Goal: Task Accomplishment & Management: Manage account settings

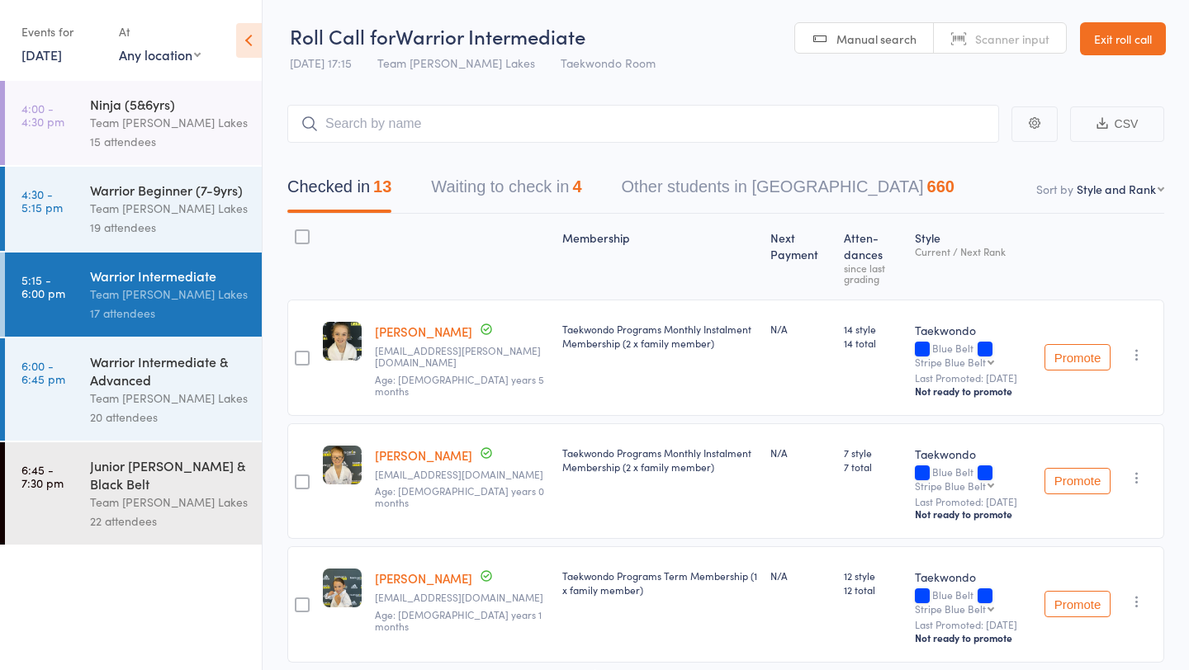
click at [50, 57] on link "12 Sep, 2025" at bounding box center [41, 54] width 40 height 18
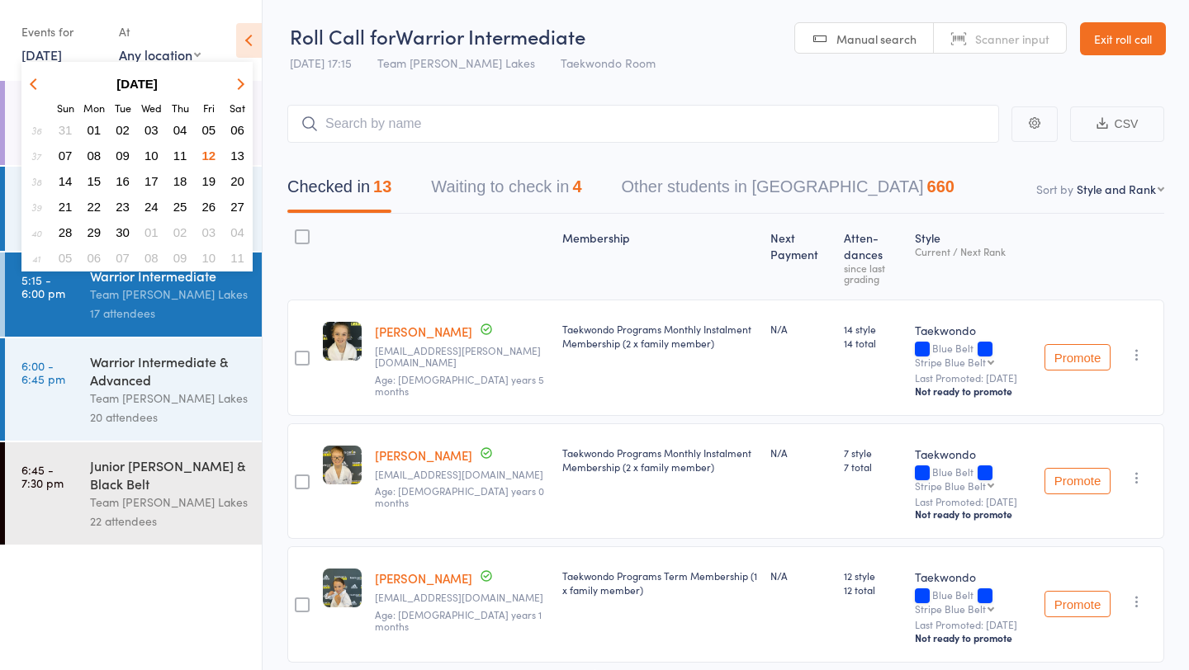
click at [232, 159] on span "13" at bounding box center [237, 156] width 14 height 14
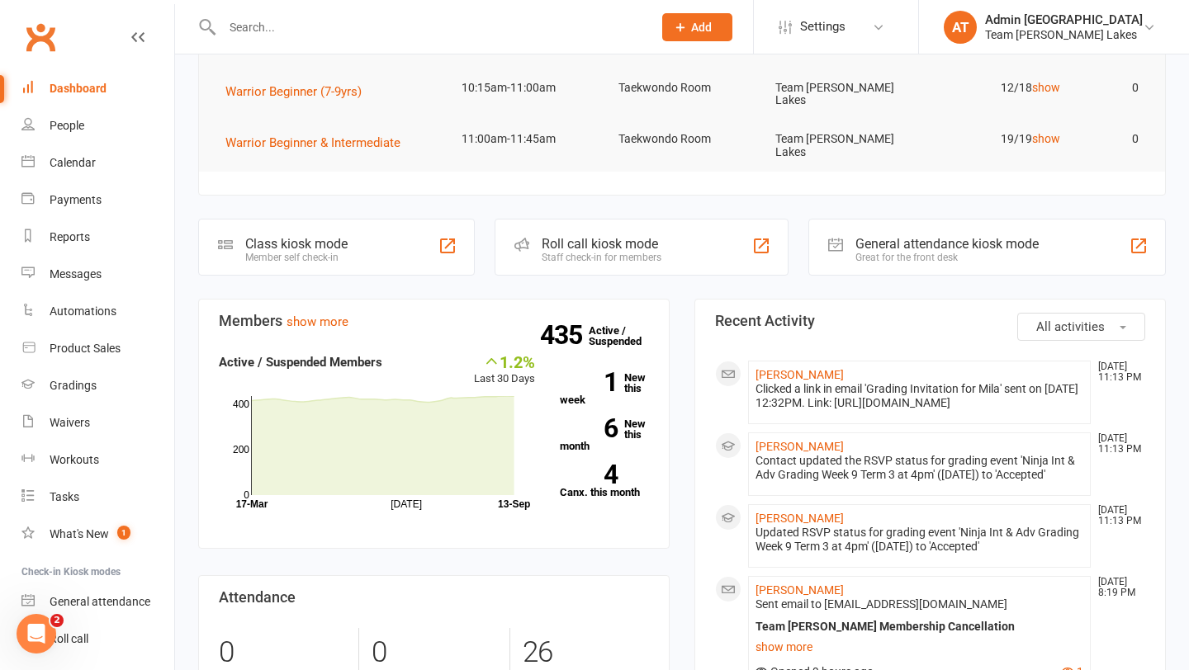
scroll to position [280, 0]
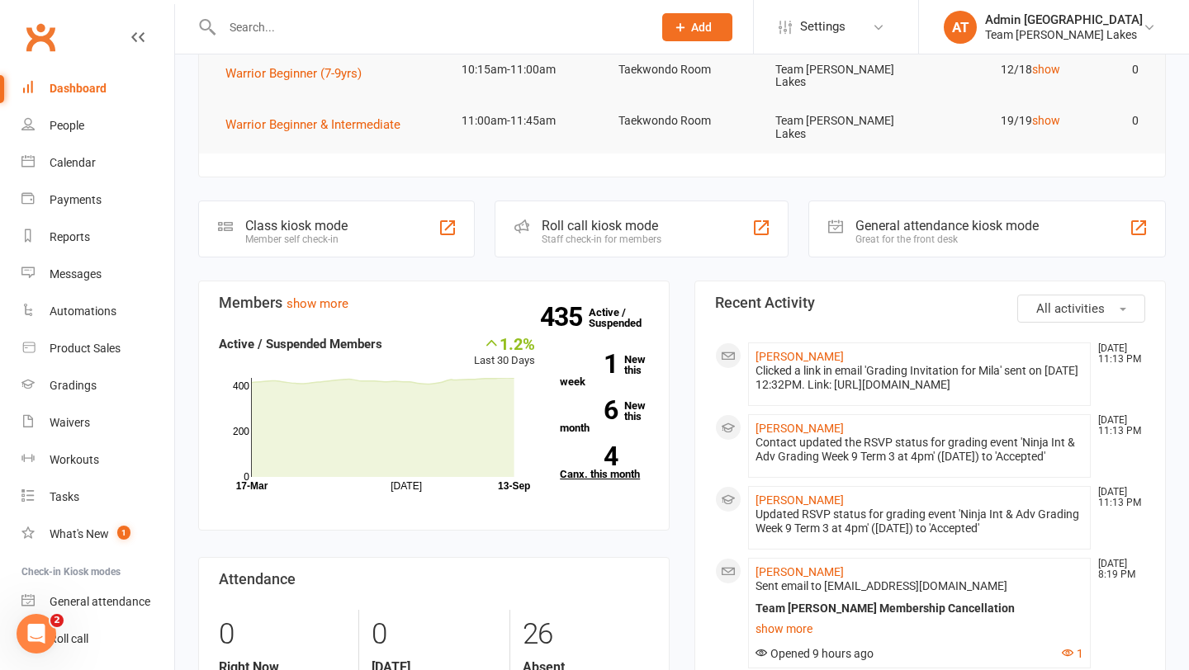
click at [603, 472] on link "4 Canx. this month" at bounding box center [604, 463] width 89 height 33
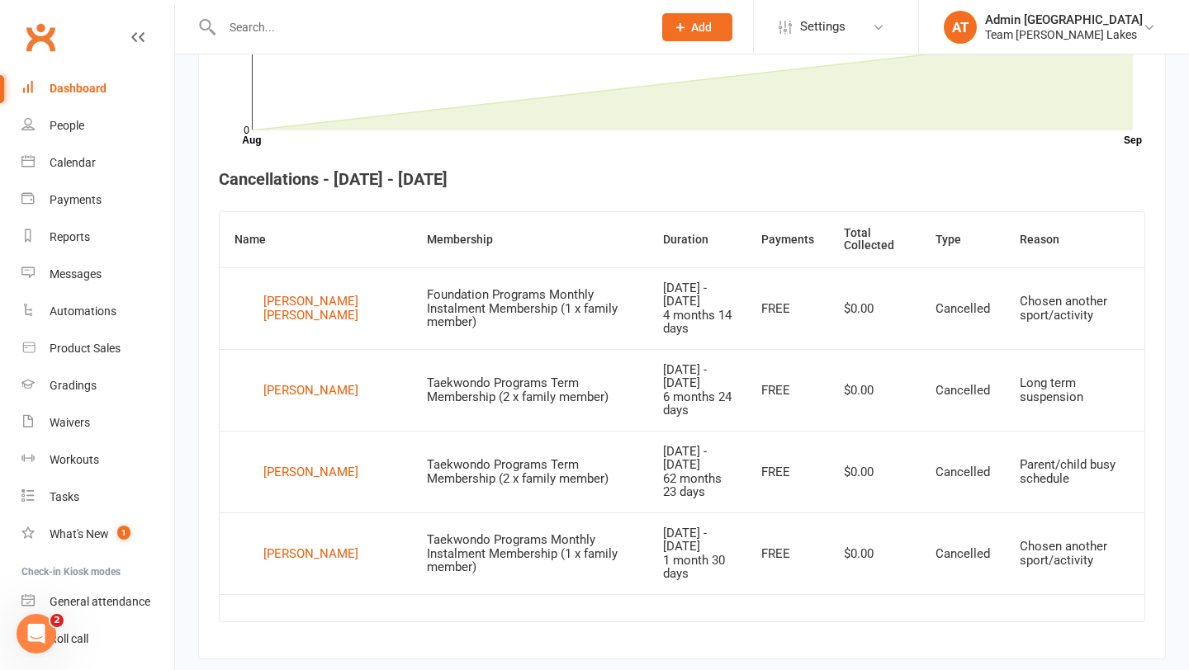
scroll to position [569, 0]
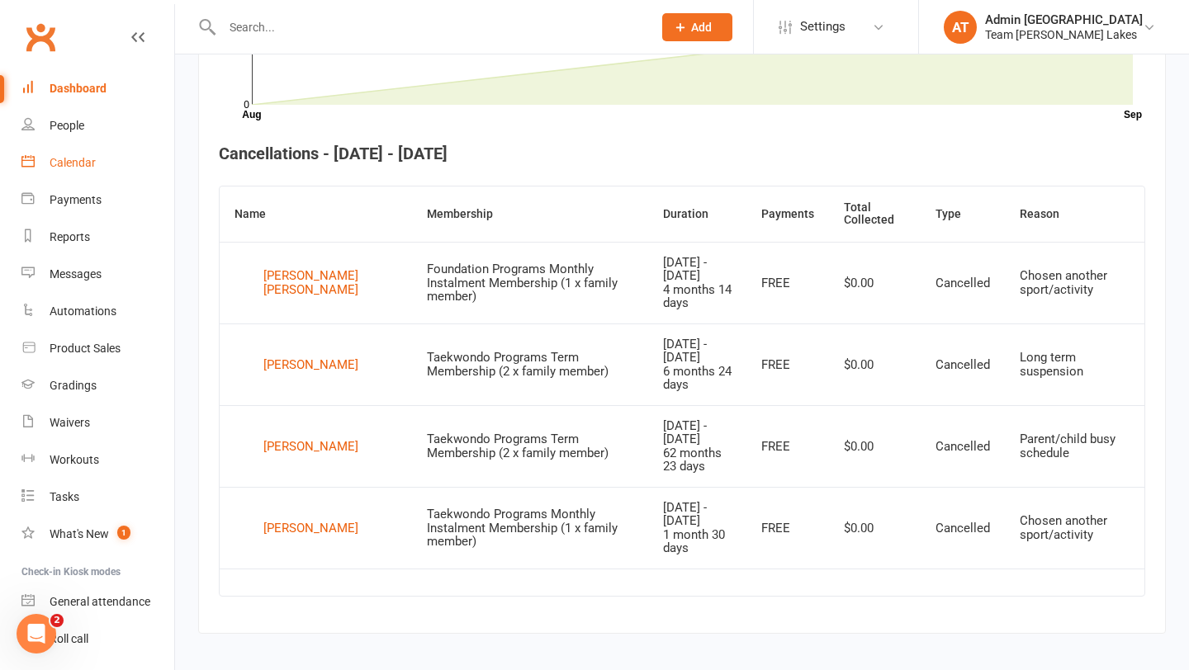
click at [74, 168] on div "Calendar" at bounding box center [73, 162] width 46 height 13
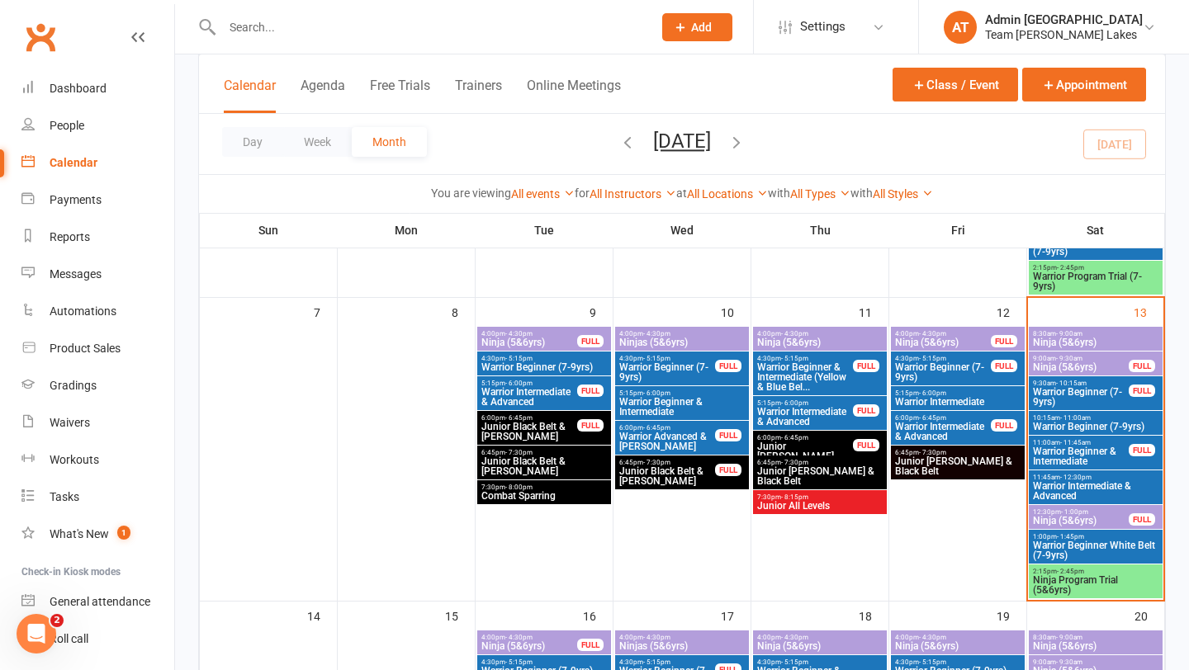
scroll to position [97, 0]
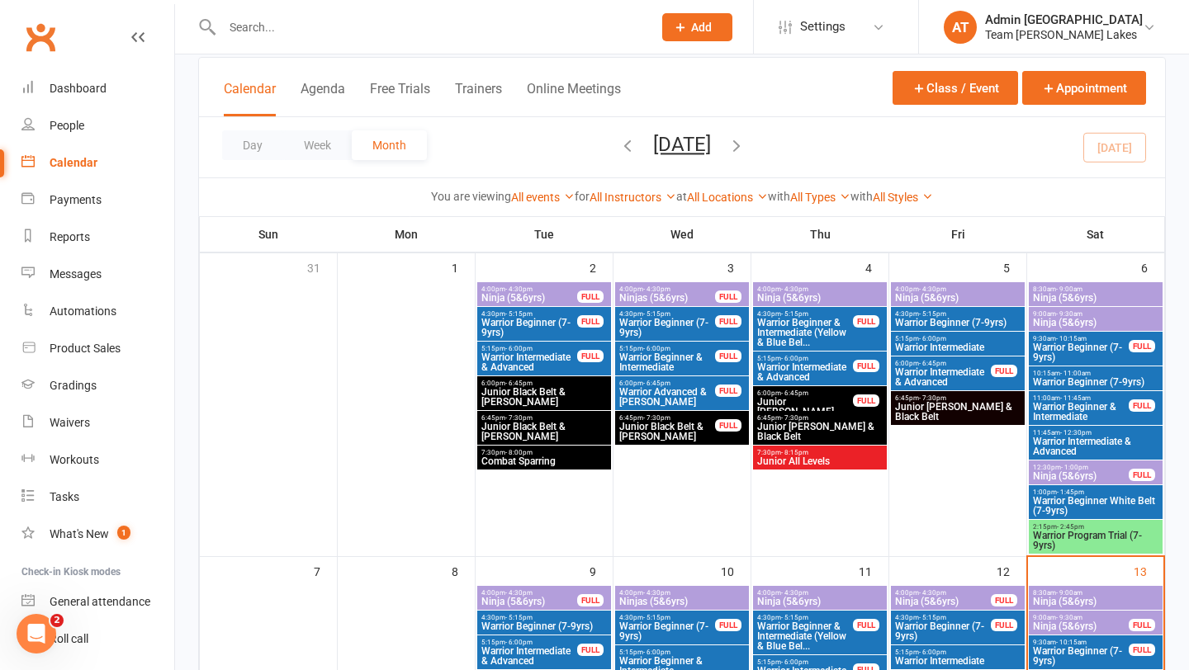
click at [1115, 602] on span "Ninja (5&6yrs)" at bounding box center [1095, 602] width 127 height 10
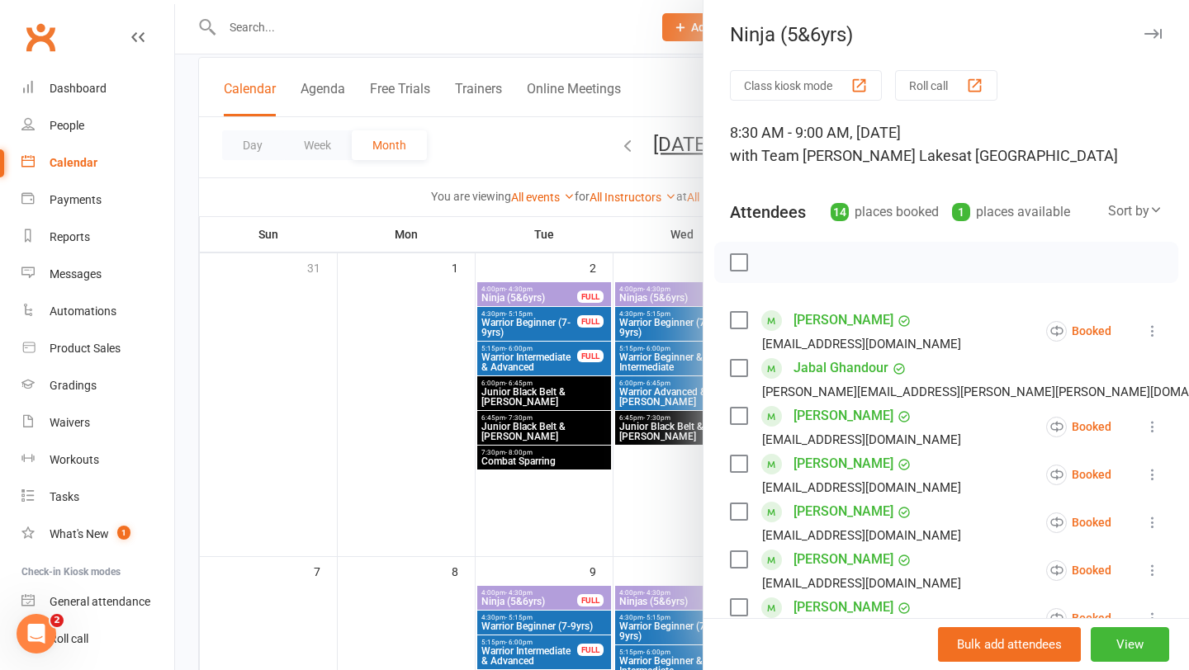
click at [944, 83] on button "Roll call" at bounding box center [946, 85] width 102 height 31
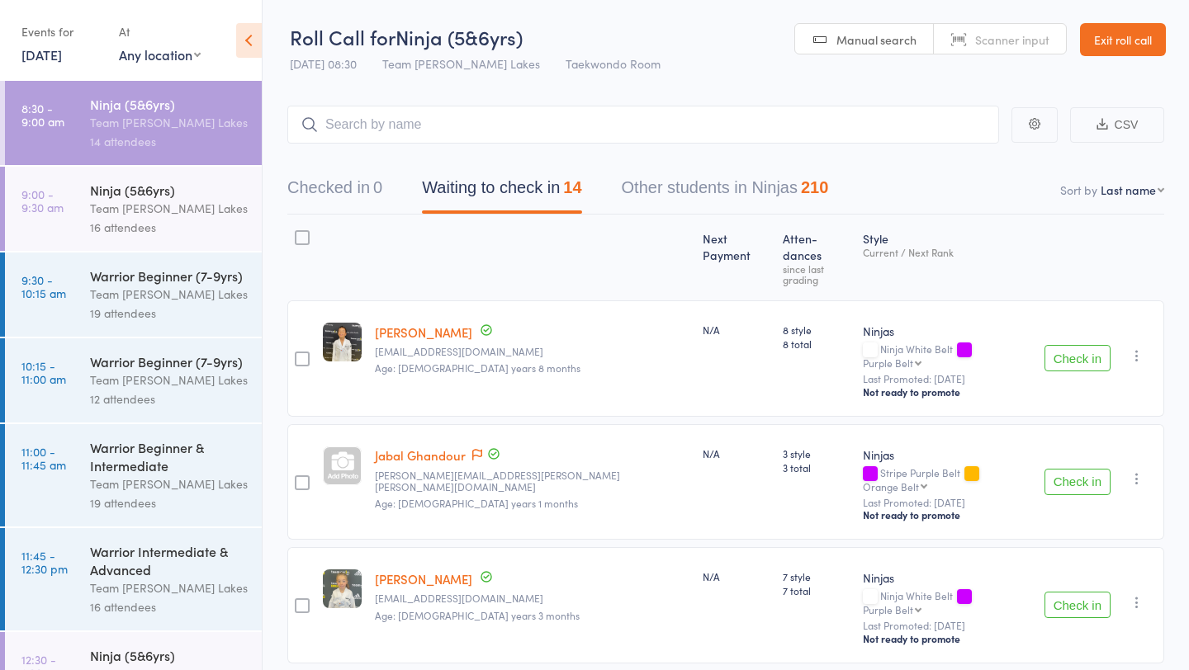
click at [1135, 196] on select "First name Last name Birthday today? Behind on payments? Check in time Next pay…" at bounding box center [1133, 190] width 64 height 17
select select "10"
click at [1101, 182] on select "First name Last name Birthday today? Behind on payments? Check in time Next pay…" at bounding box center [1133, 190] width 64 height 17
click at [64, 192] on time "9:00 - 9:30 am" at bounding box center [42, 200] width 42 height 26
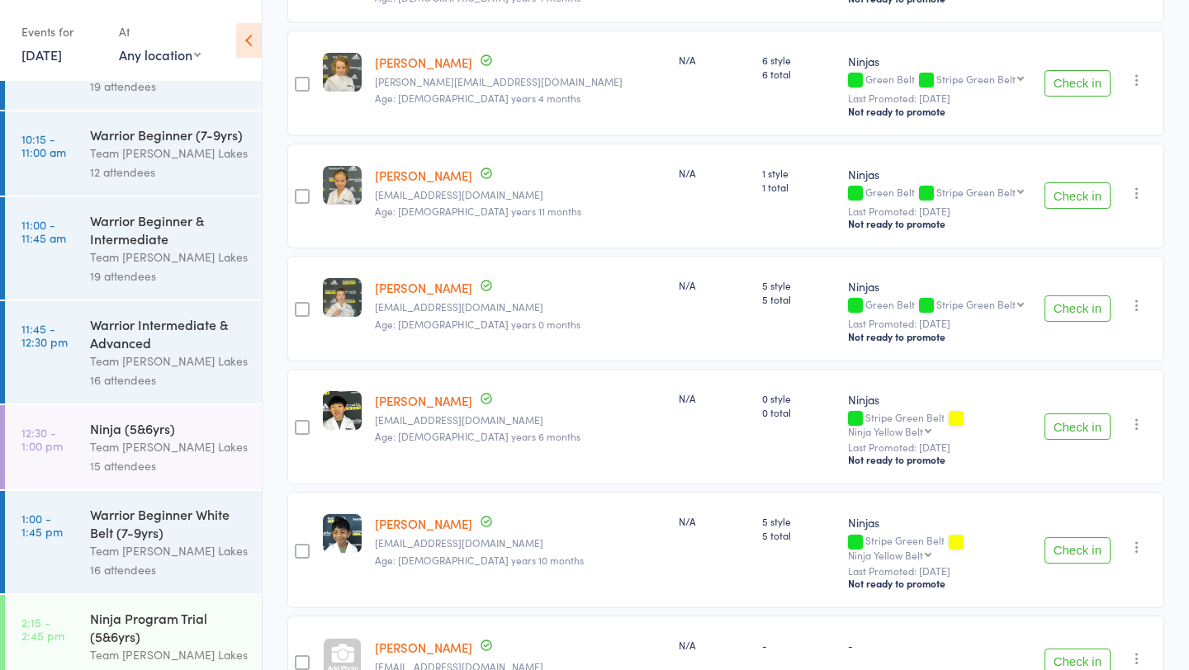
scroll to position [1425, 0]
click at [413, 638] on link "Iris Papaloukas" at bounding box center [423, 646] width 97 height 17
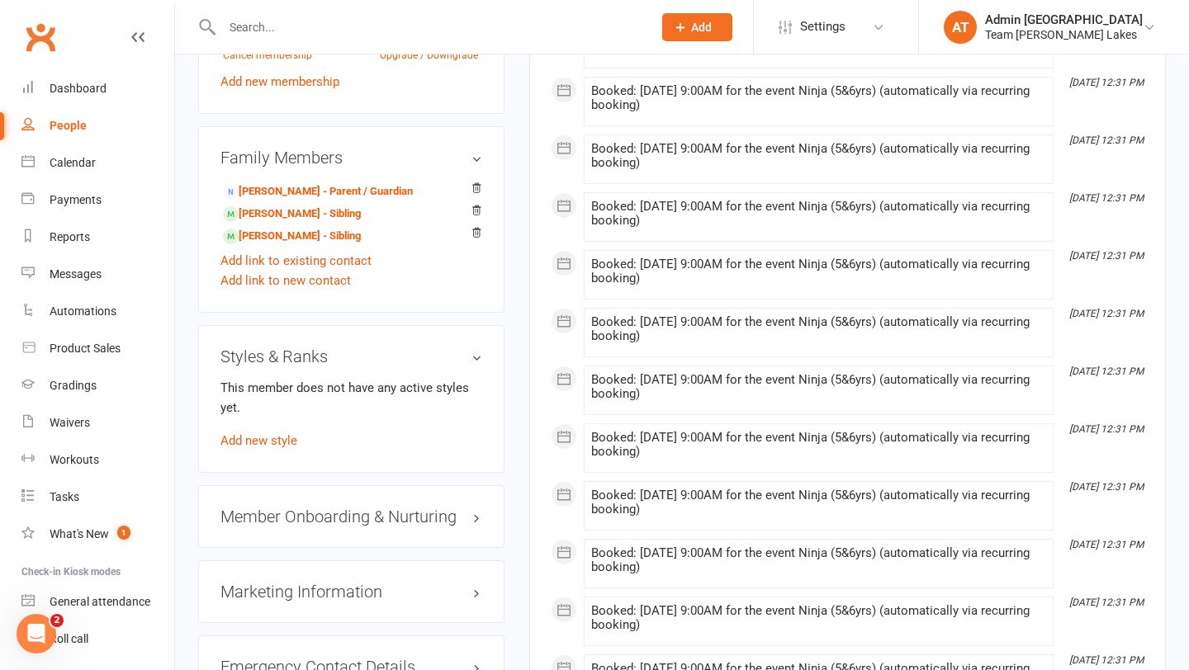
scroll to position [1160, 0]
click at [274, 448] on link "Add new style" at bounding box center [258, 440] width 77 height 15
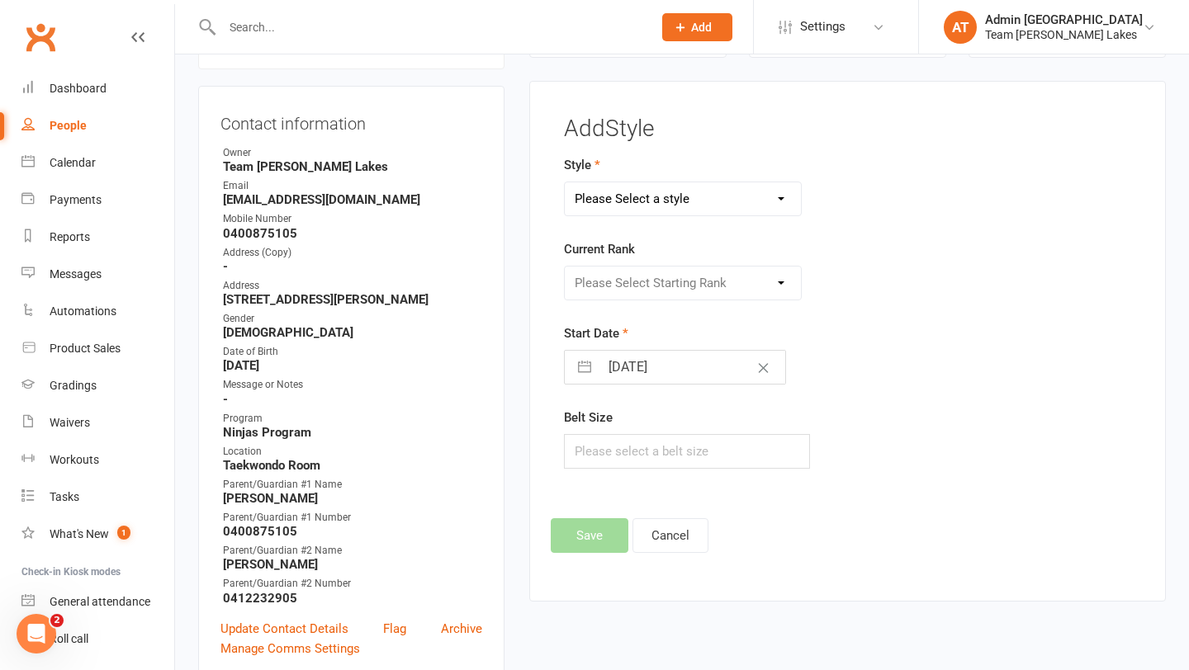
scroll to position [141, 0]
click at [618, 205] on select "Please Select a style Fitness Ninjas Taekinda Taekwondo" at bounding box center [683, 200] width 237 height 33
select select "128"
click at [565, 184] on select "Please Select a style Fitness Ninjas Taekinda Taekwondo" at bounding box center [683, 200] width 237 height 33
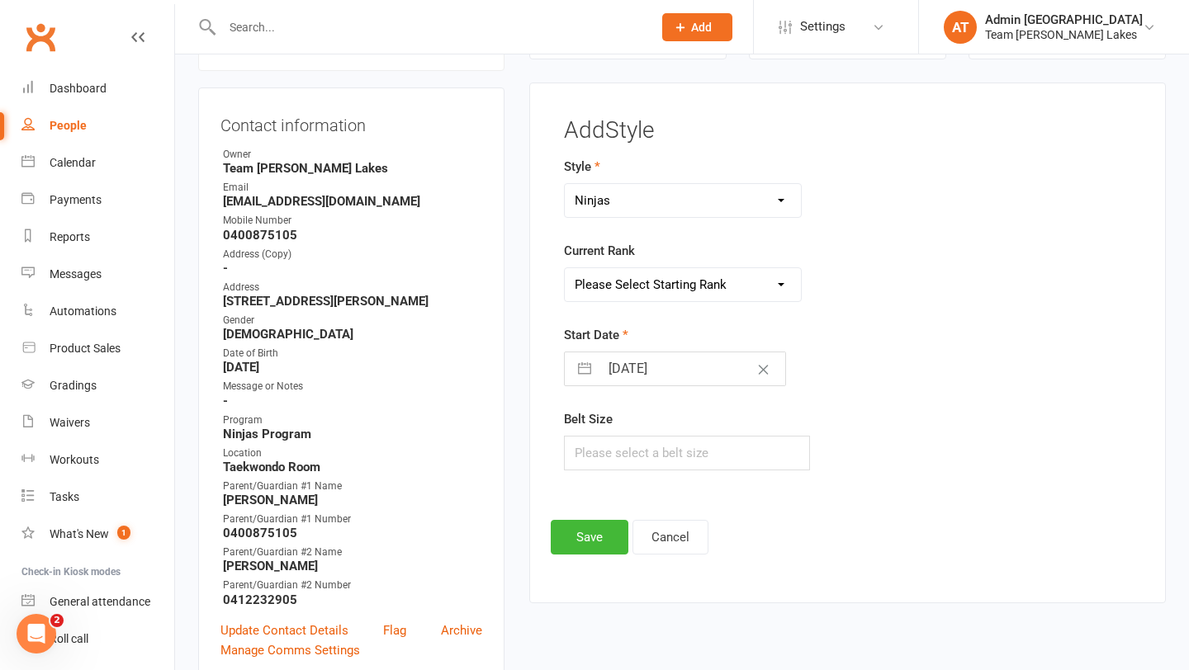
click at [628, 293] on select "Please Select Starting Rank Ninja White Belt Purple Belt Stripe Purple Belt Ora…" at bounding box center [683, 284] width 237 height 33
select select "1067"
click at [565, 268] on select "Please Select Starting Rank Ninja White Belt Purple Belt Stripe Purple Belt Ora…" at bounding box center [683, 284] width 237 height 33
click at [631, 367] on input "13 Sep 2025" at bounding box center [692, 369] width 186 height 33
select select "7"
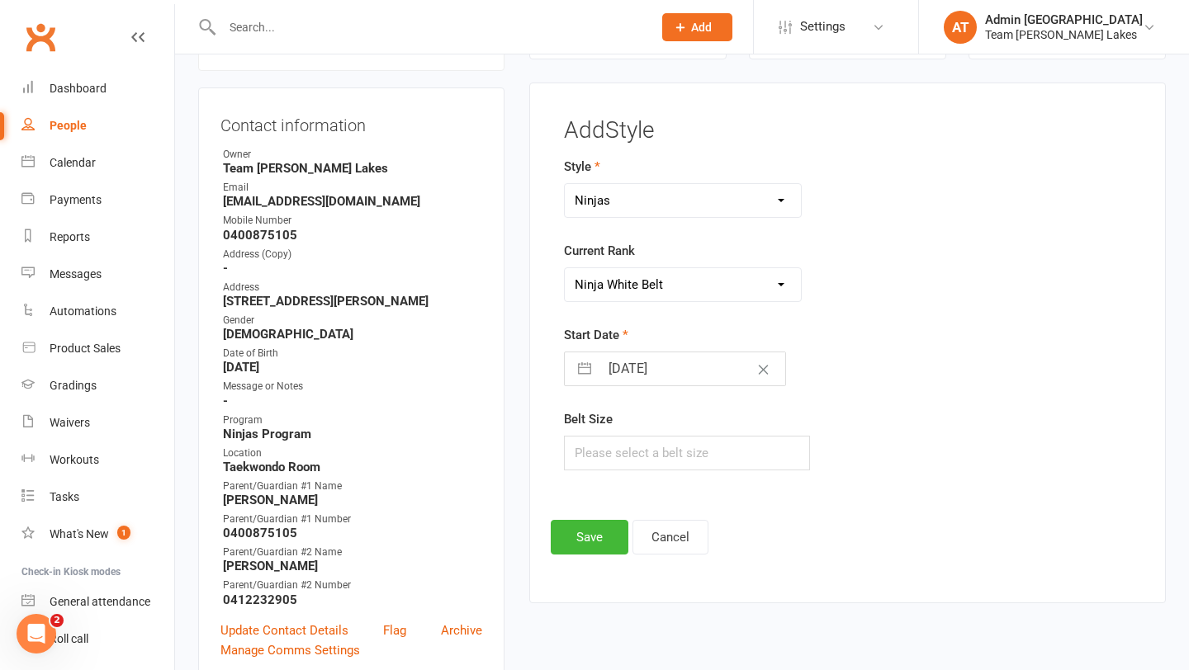
select select "2025"
select select "8"
select select "2025"
select select "9"
select select "2025"
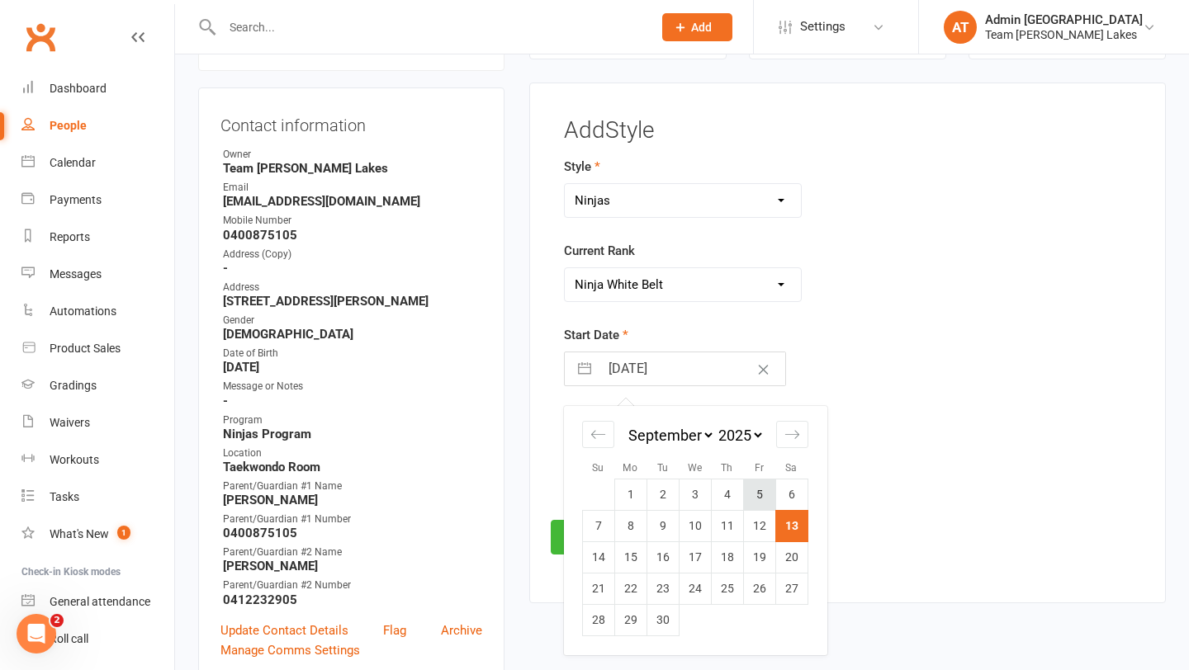
click at [761, 490] on td "5" at bounding box center [759, 494] width 32 height 31
type input "05 Sep 2025"
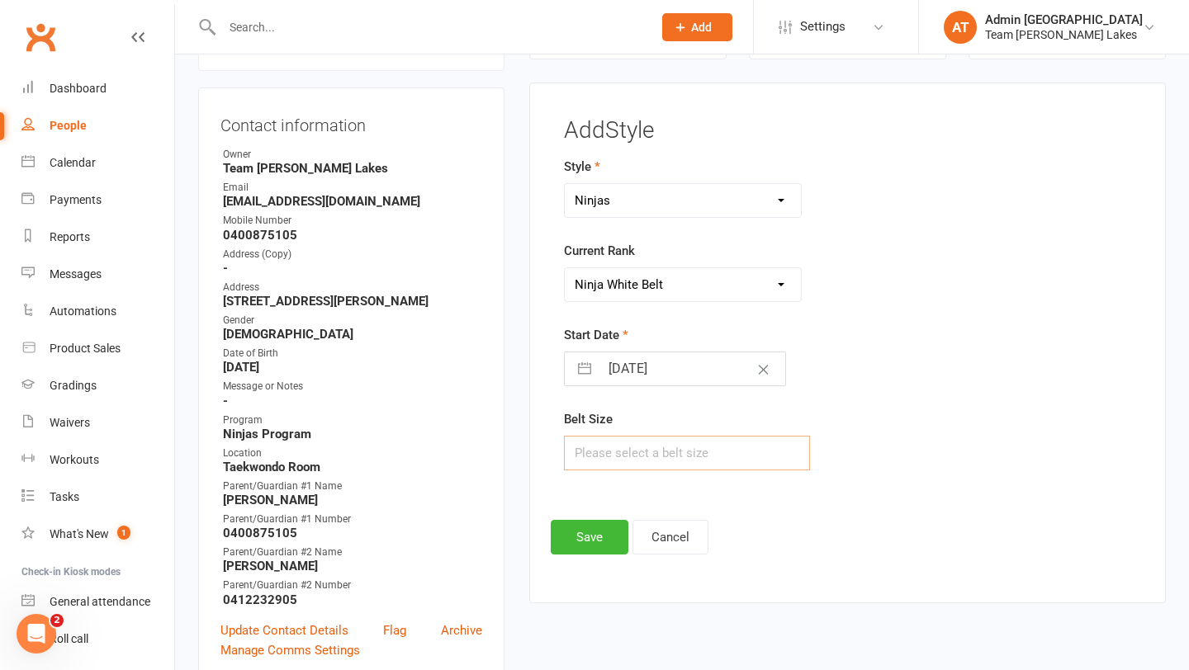
click at [653, 448] on input "text" at bounding box center [687, 453] width 247 height 35
type input "2"
click at [591, 546] on button "Save" at bounding box center [590, 537] width 78 height 35
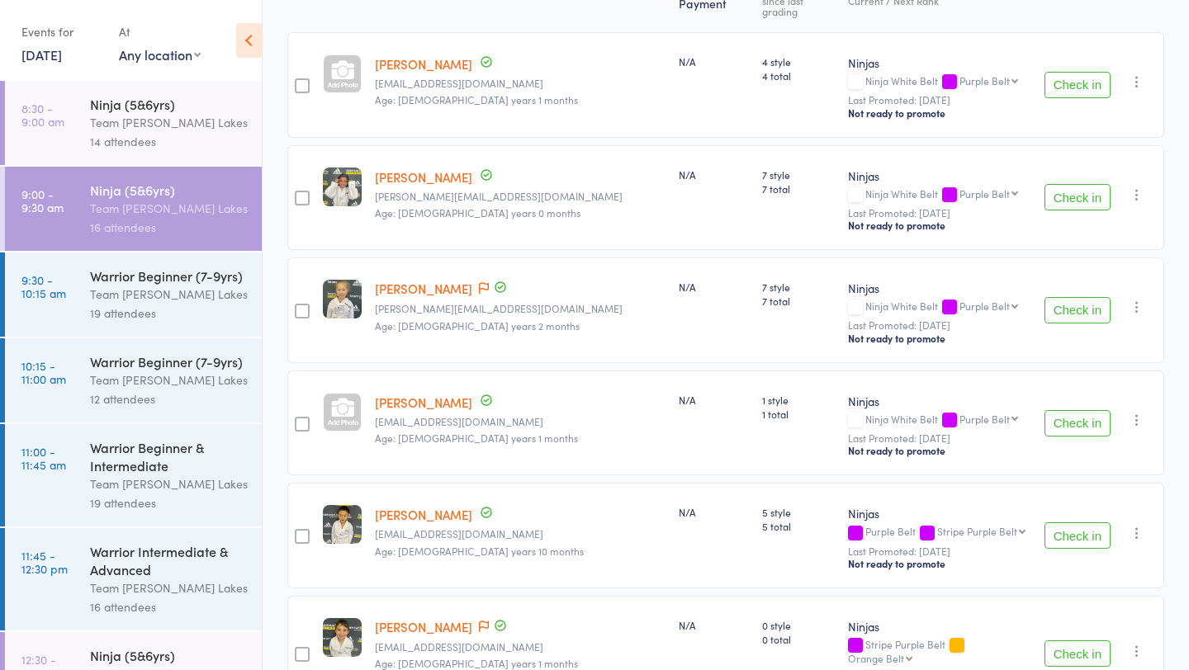
scroll to position [239, 0]
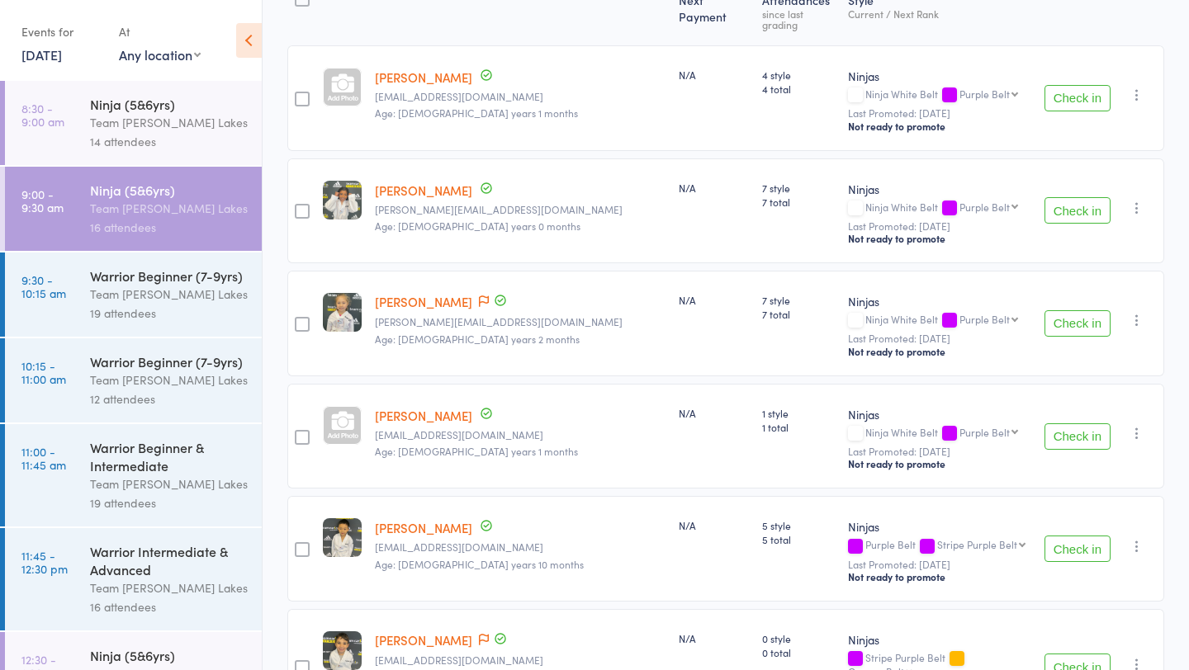
click at [179, 279] on div "Warrior Beginner (7-9yrs)" at bounding box center [169, 276] width 158 height 18
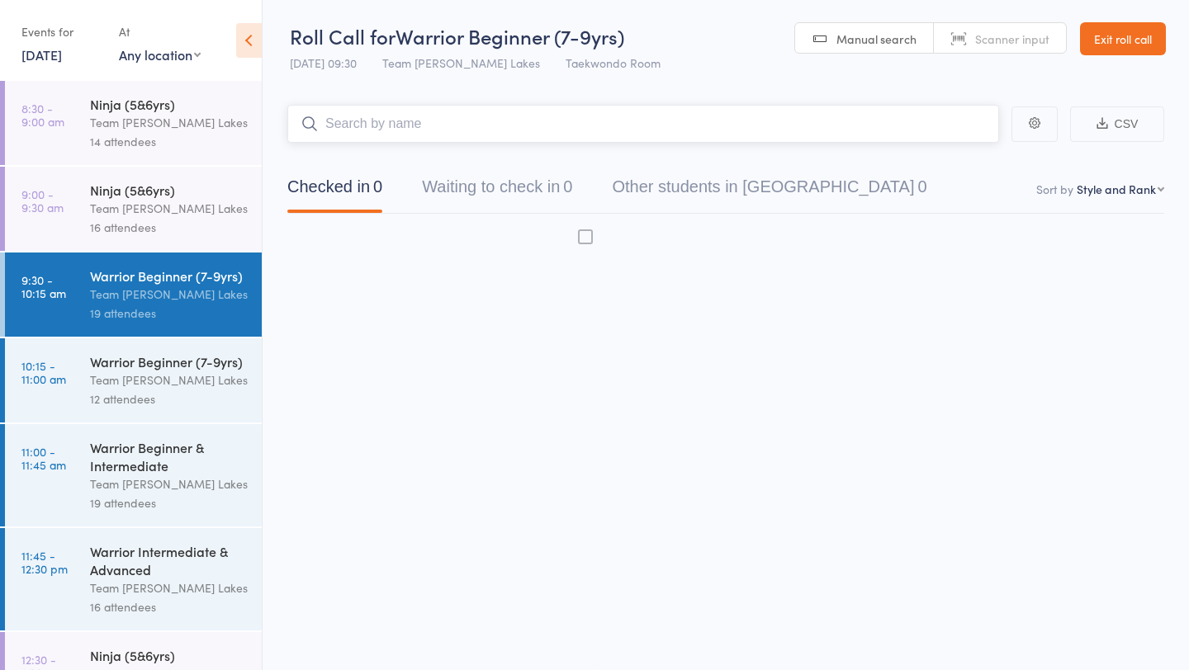
scroll to position [1, 0]
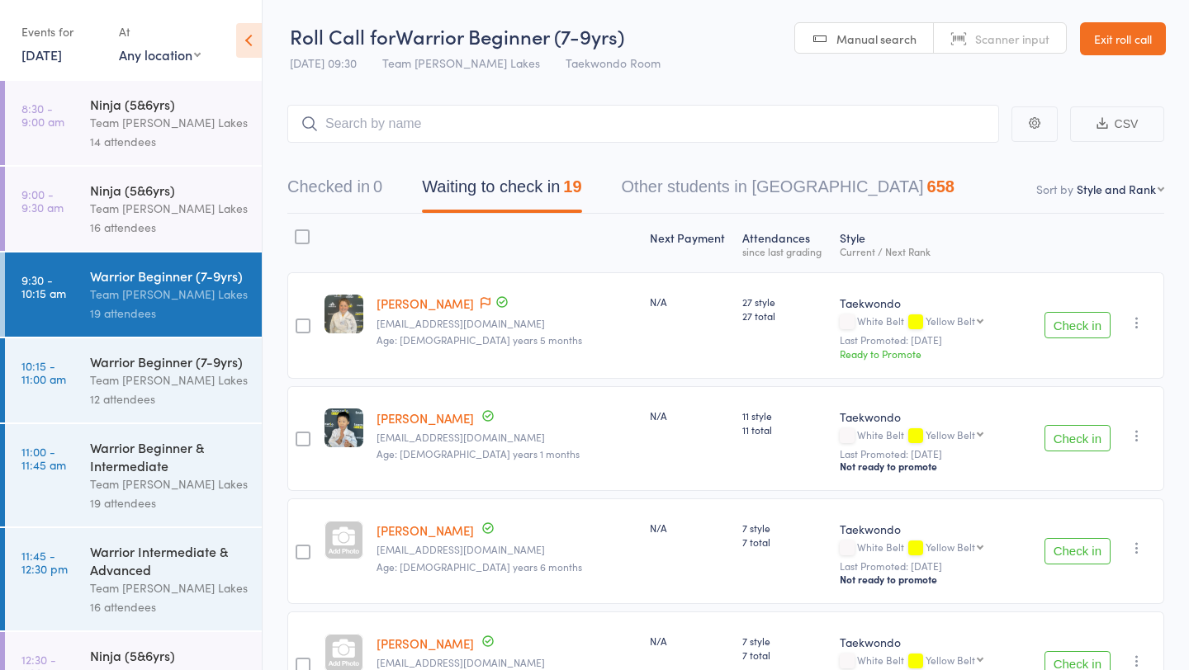
click at [64, 197] on link "9:00 - 9:30 am Ninja (5&6yrs) Team [PERSON_NAME] Lakes 16 attendees" at bounding box center [133, 209] width 257 height 84
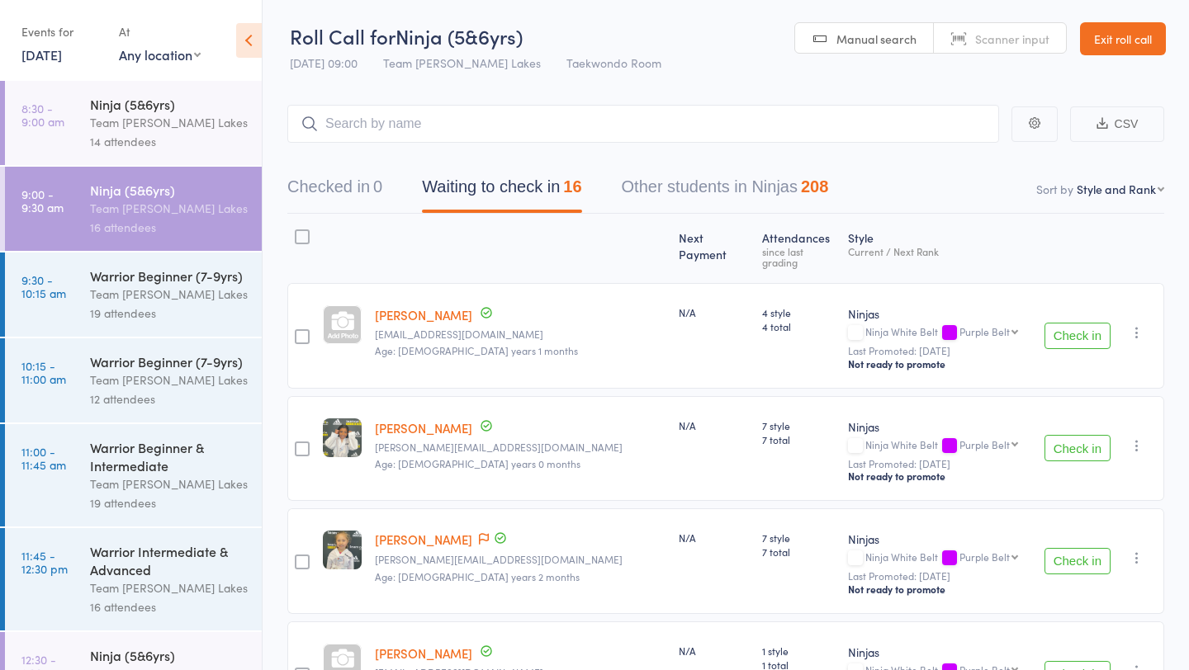
click at [170, 301] on div "Team [PERSON_NAME] Lakes" at bounding box center [169, 294] width 158 height 19
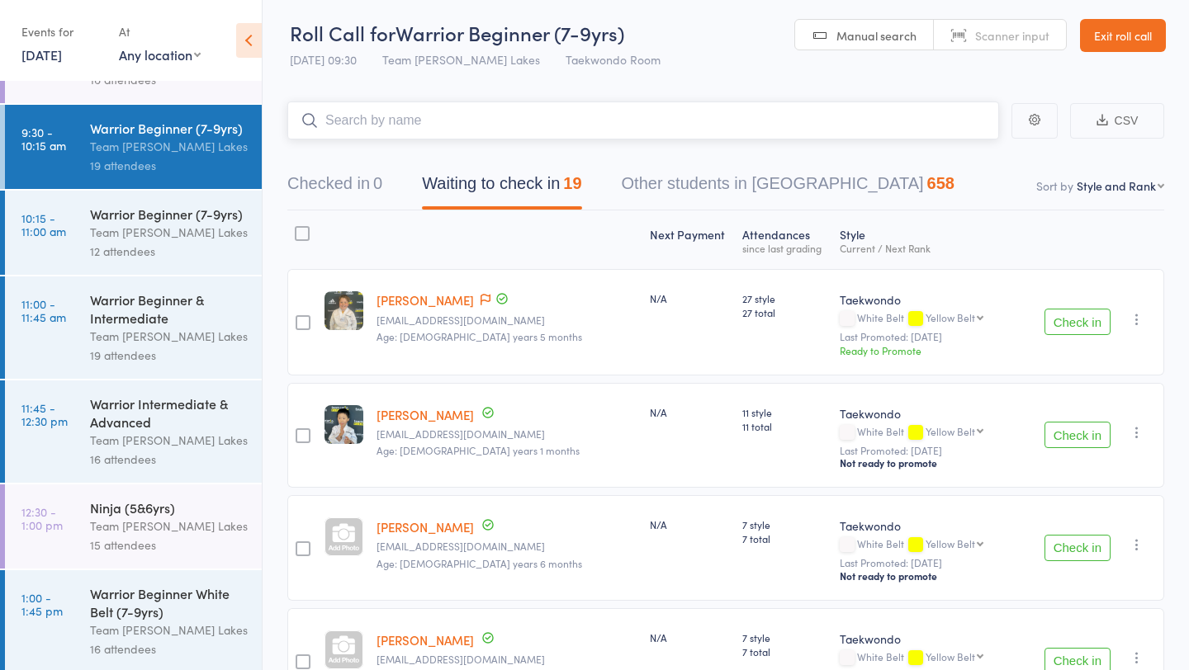
scroll to position [124, 0]
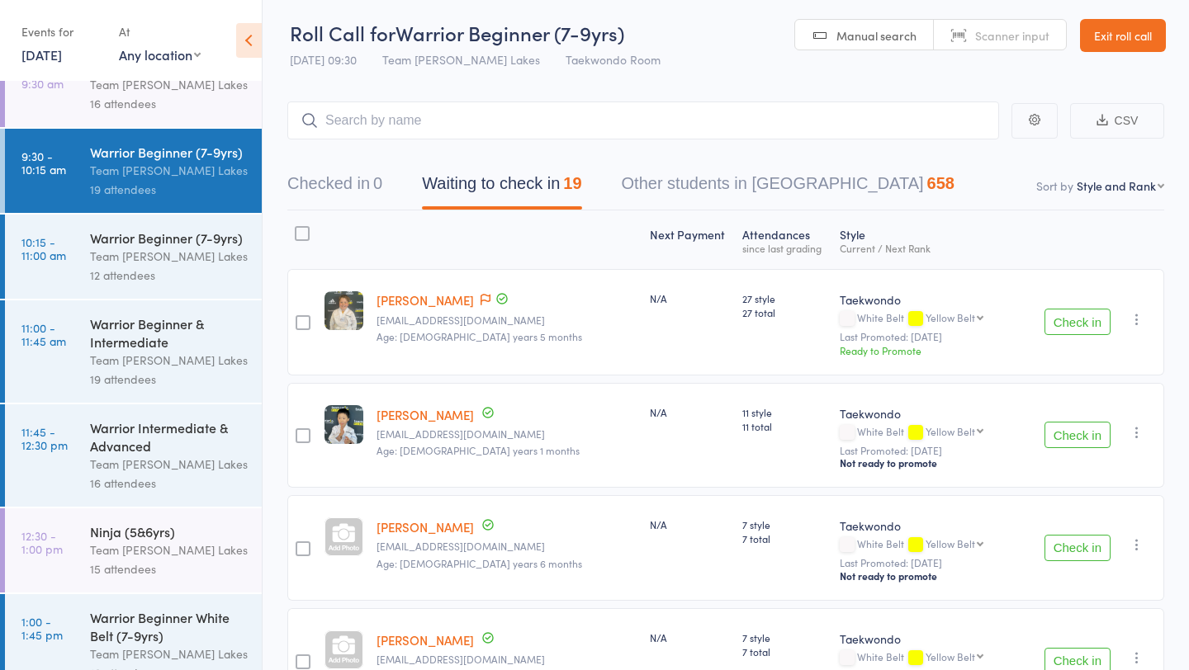
click at [148, 265] on div "Team [PERSON_NAME] Lakes" at bounding box center [169, 256] width 158 height 19
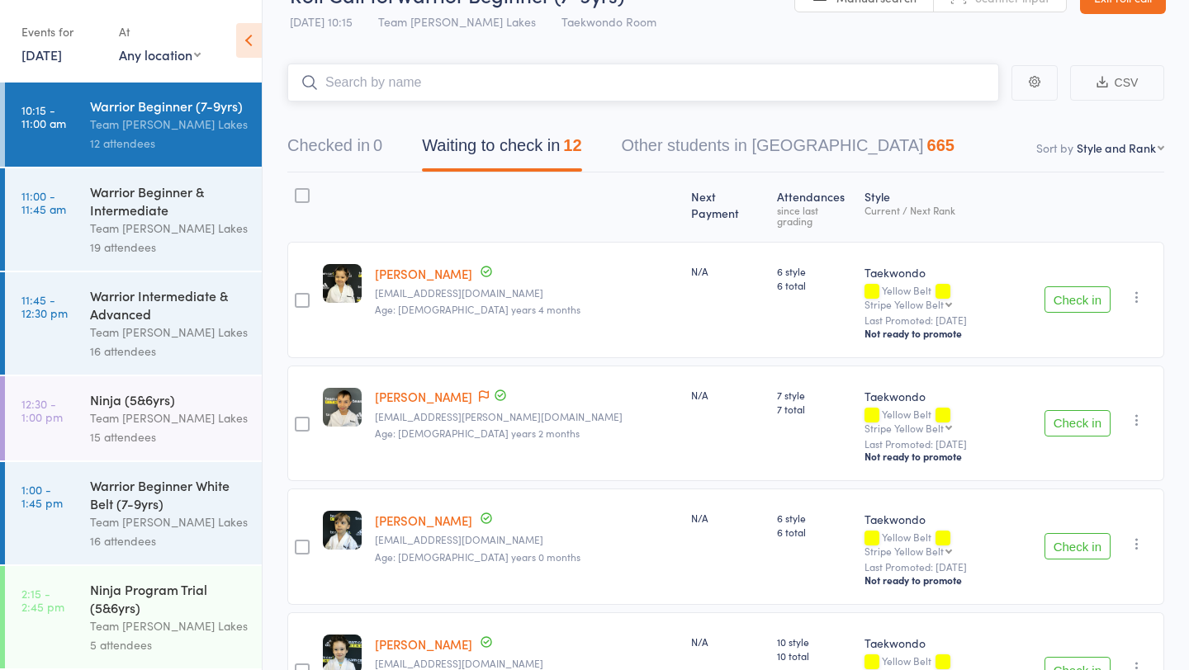
scroll to position [36, 0]
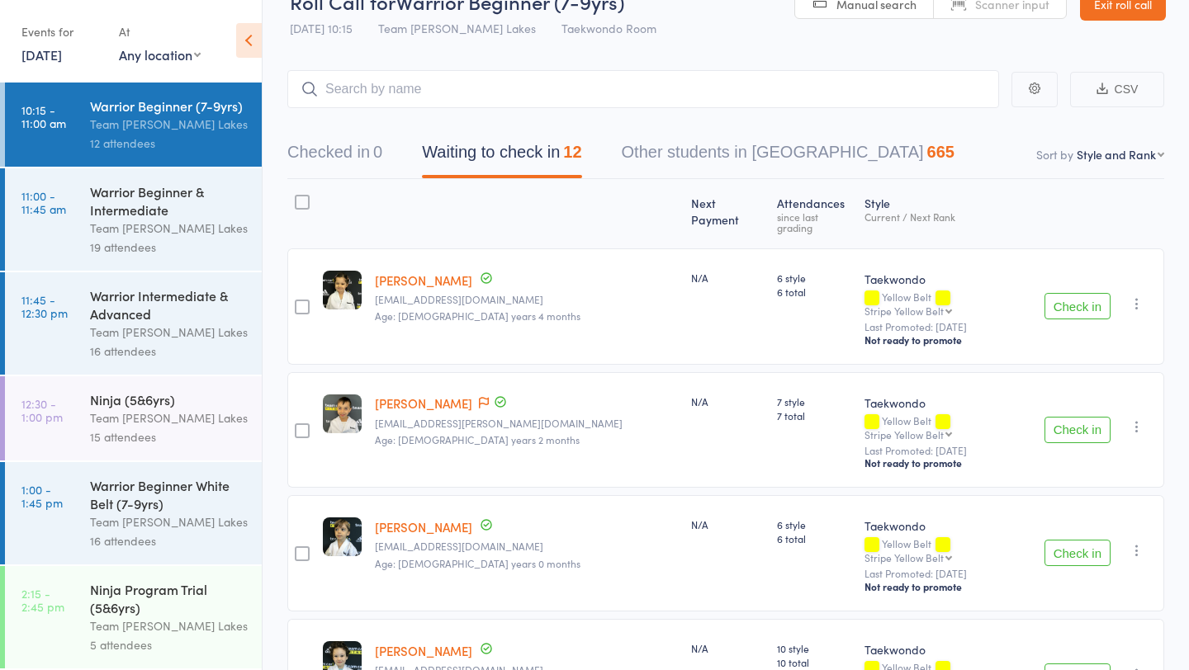
click at [139, 211] on div "Warrior Beginner & Intermediate" at bounding box center [169, 200] width 158 height 36
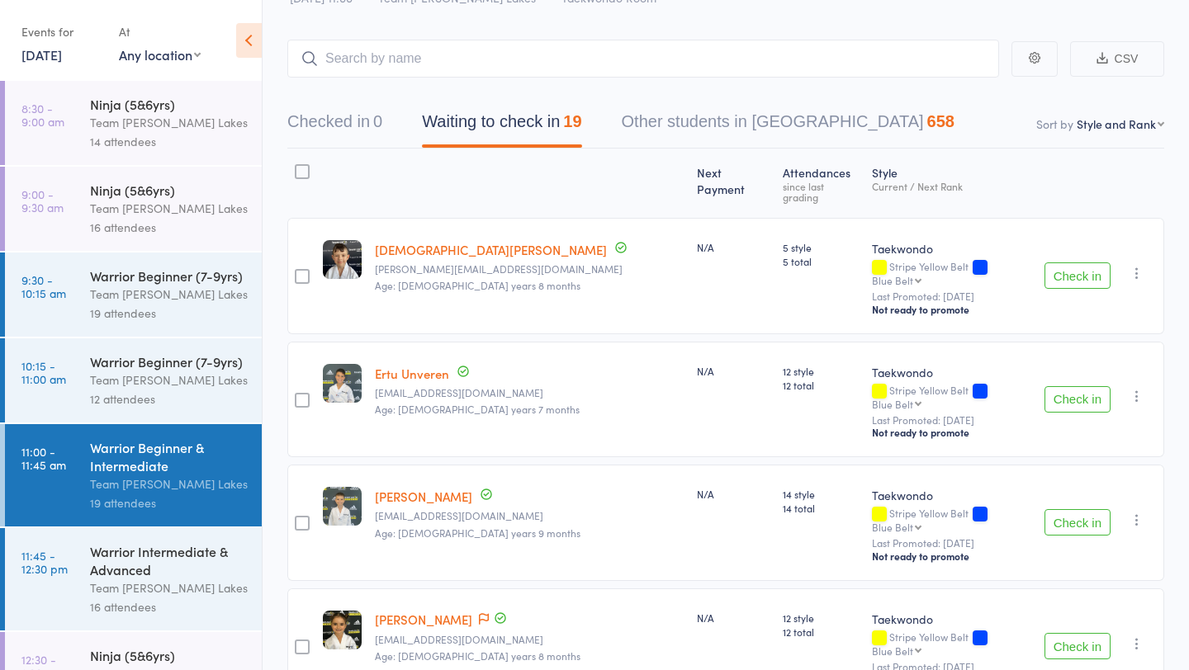
scroll to position [64, 0]
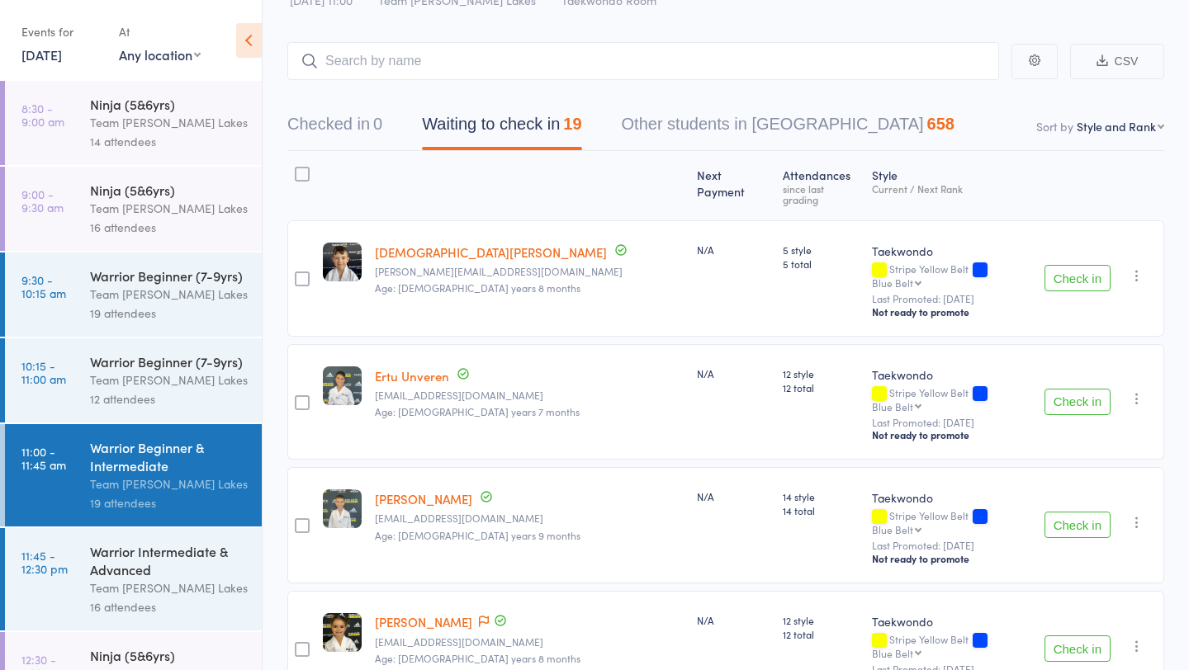
click at [434, 367] on link "Ertu Unveren" at bounding box center [412, 375] width 74 height 17
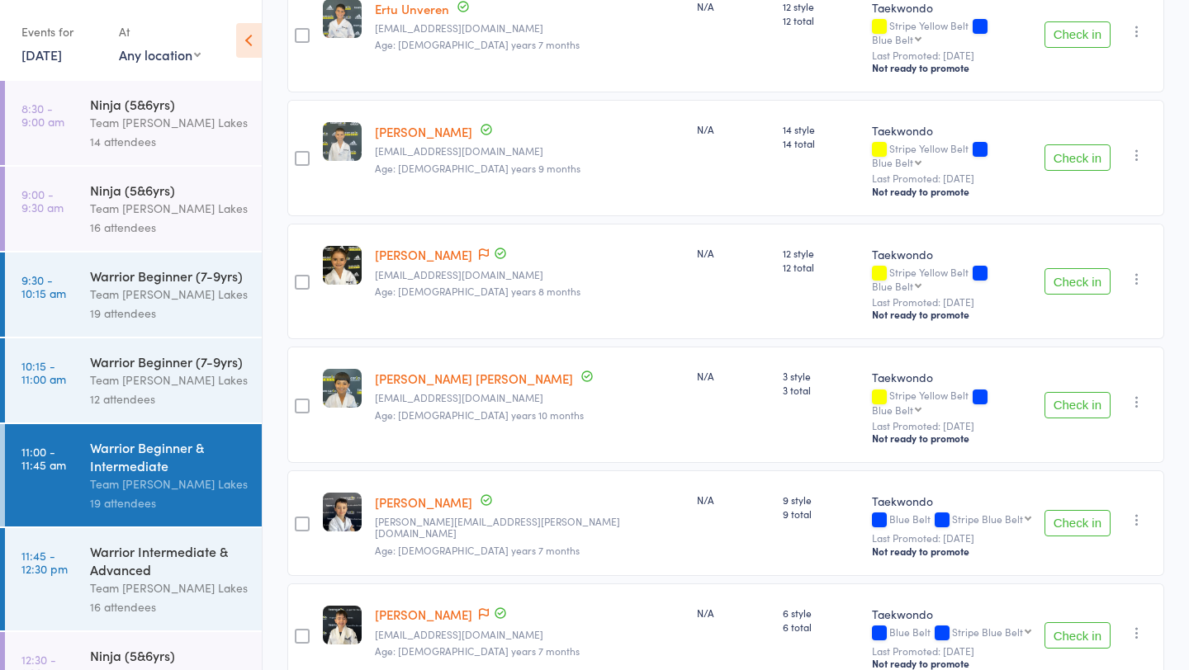
scroll to position [438, 0]
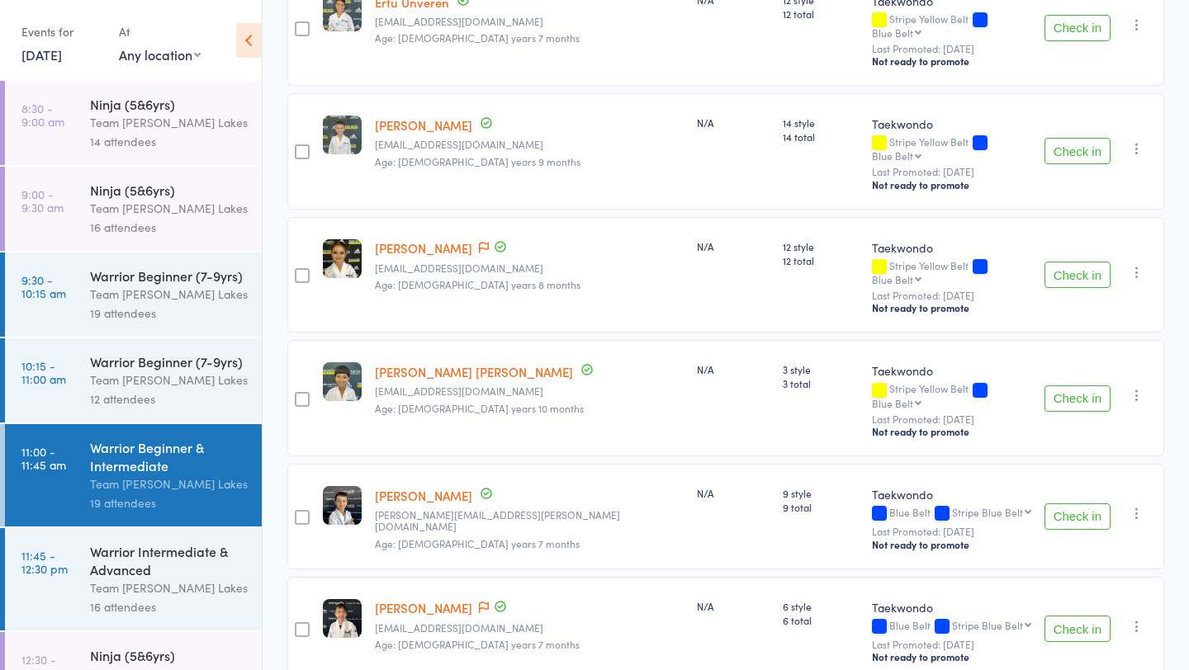
click at [141, 571] on div "Warrior Intermediate & Advanced" at bounding box center [169, 561] width 158 height 36
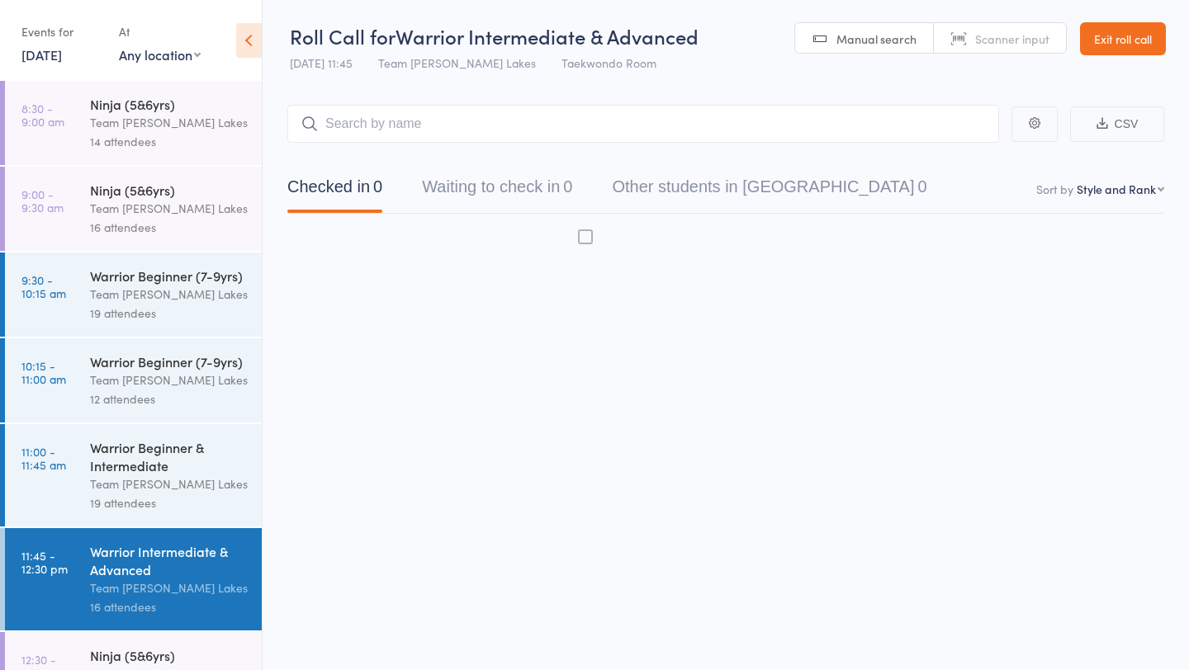
scroll to position [1, 0]
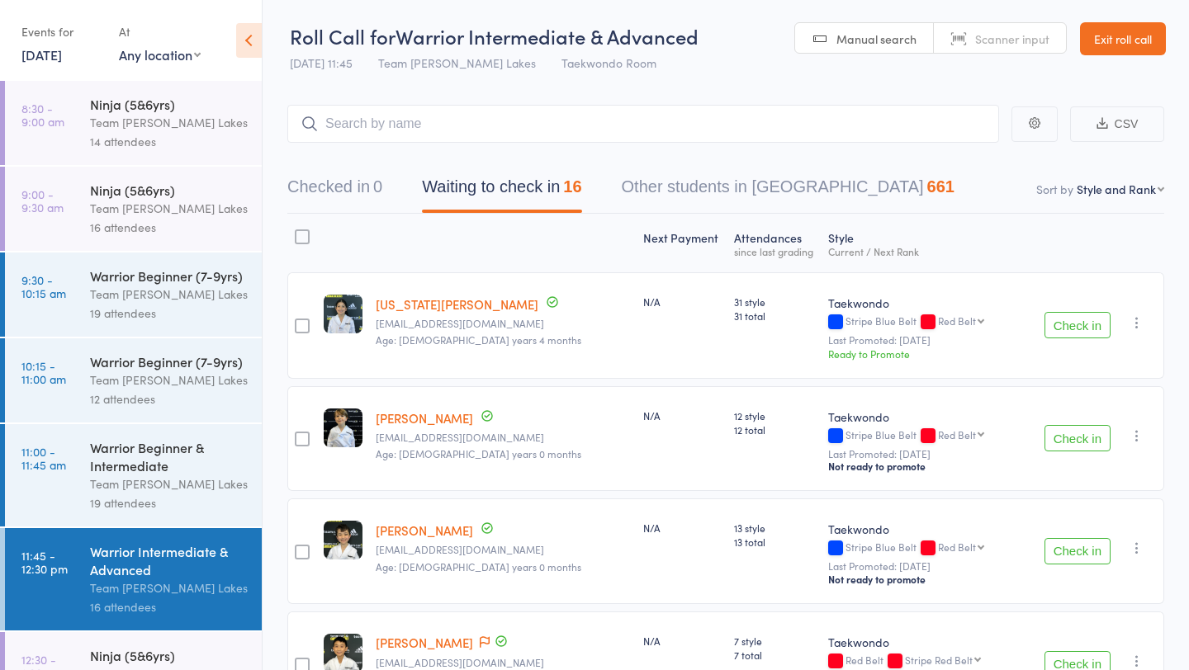
click at [1141, 549] on icon "button" at bounding box center [1137, 548] width 17 height 17
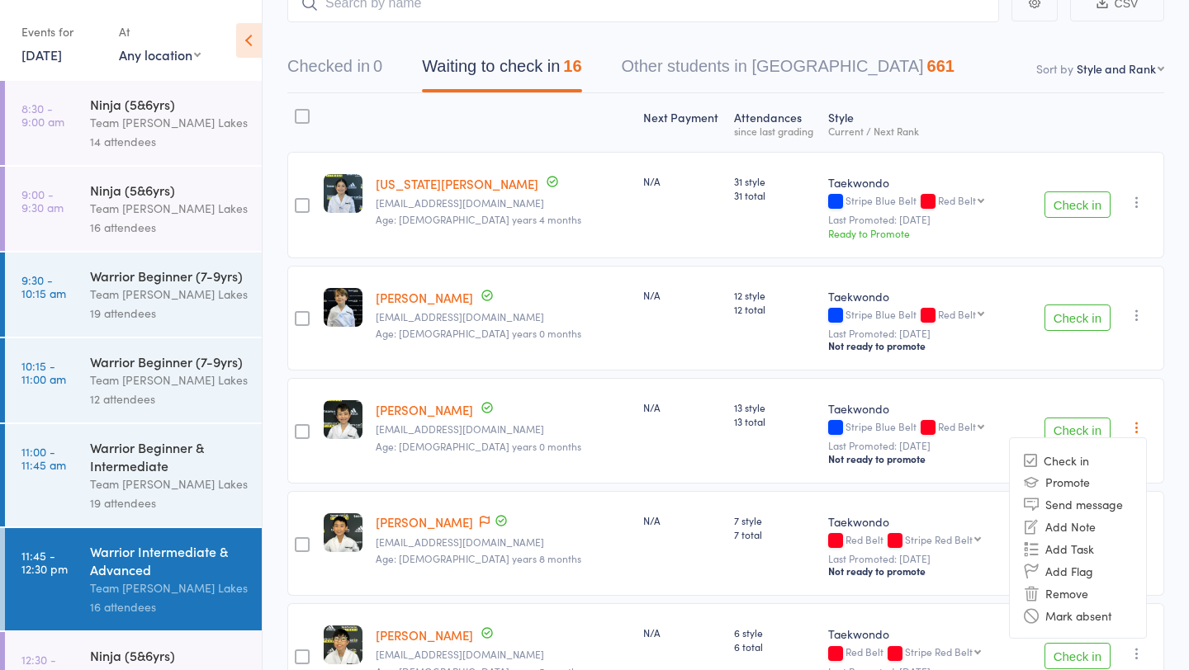
scroll to position [126, 0]
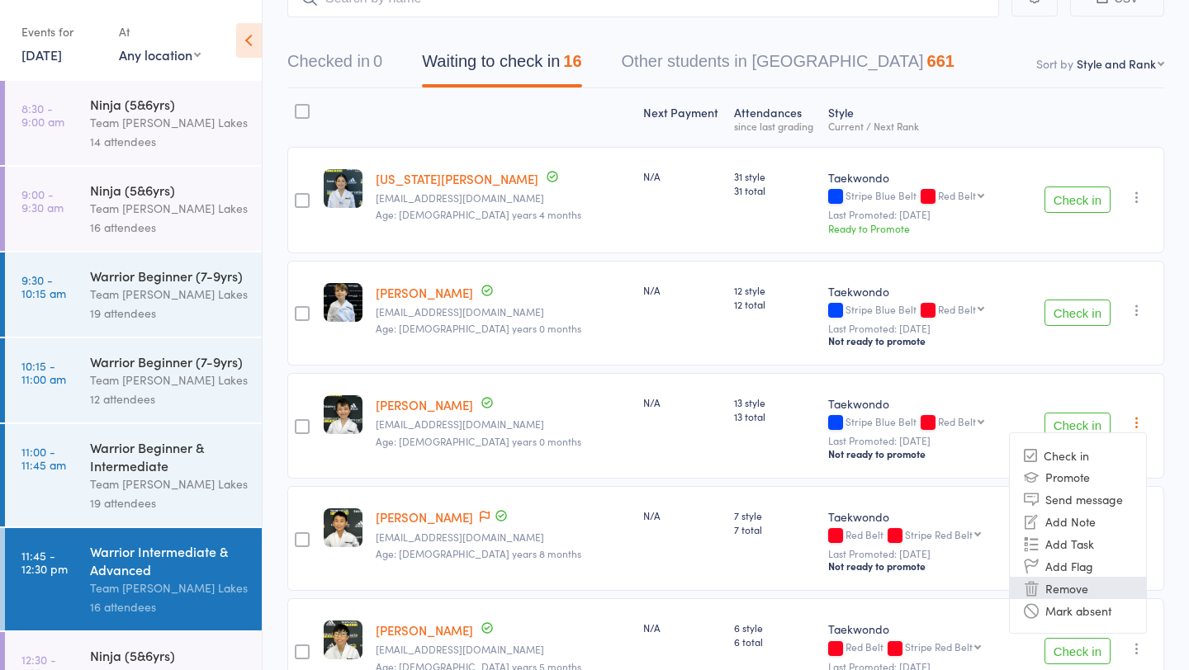
click at [1083, 587] on li "Remove" at bounding box center [1078, 588] width 136 height 22
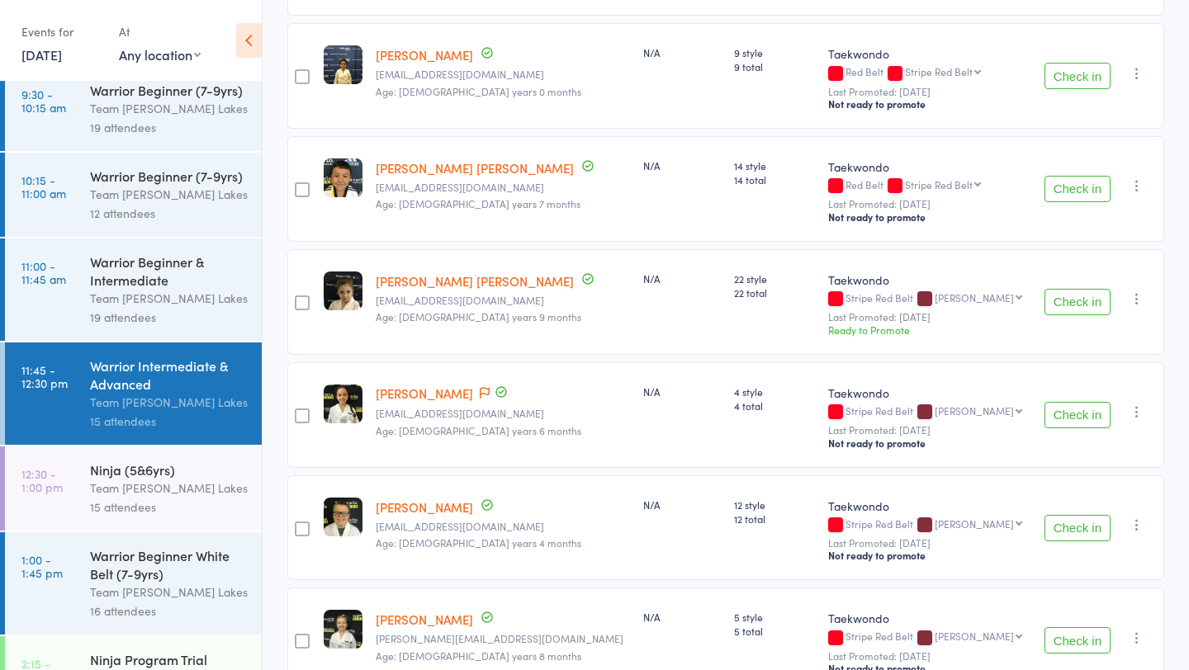
scroll to position [261, 0]
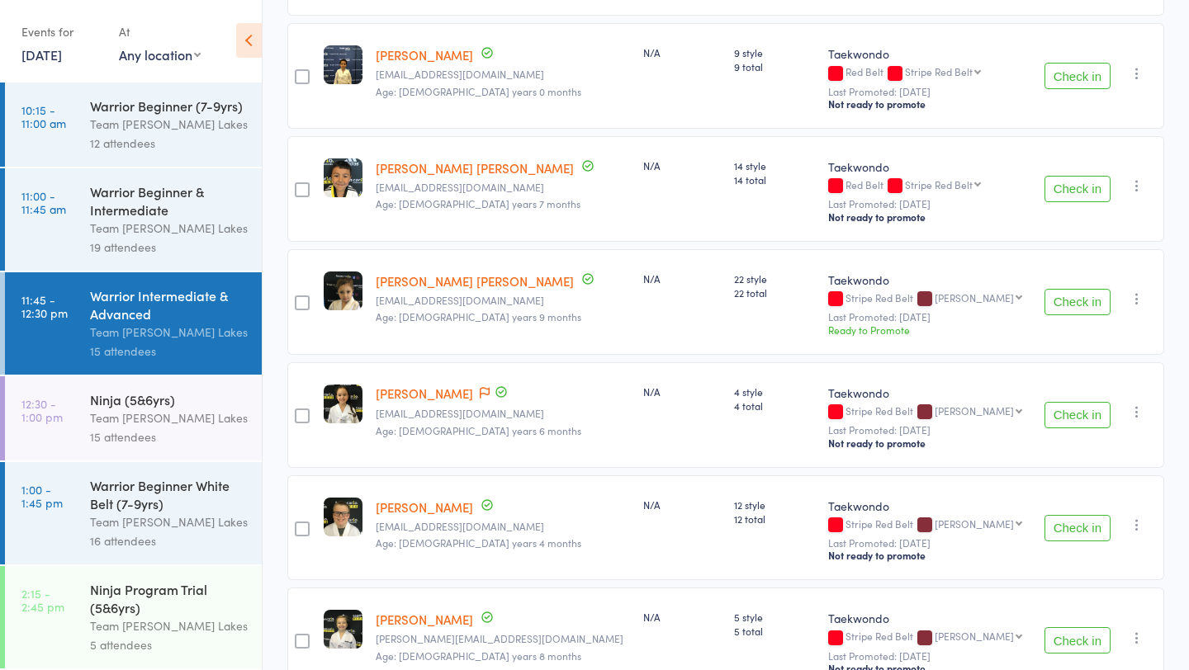
click at [131, 405] on div "Ninja (5&6yrs)" at bounding box center [169, 400] width 158 height 18
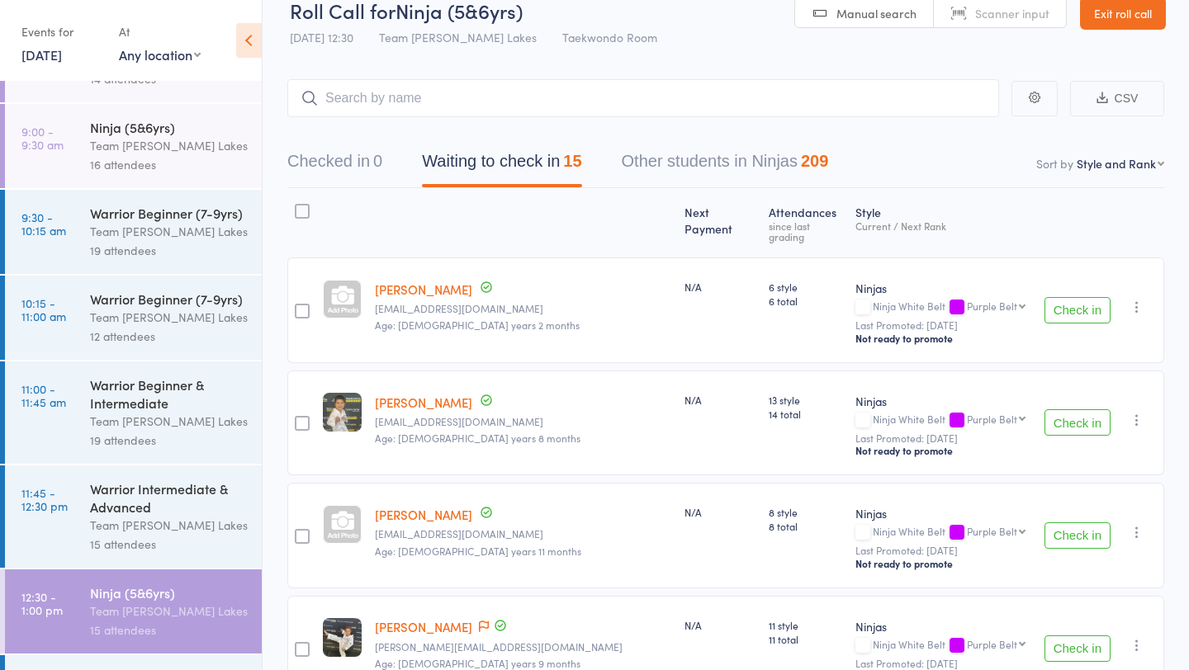
scroll to position [261, 0]
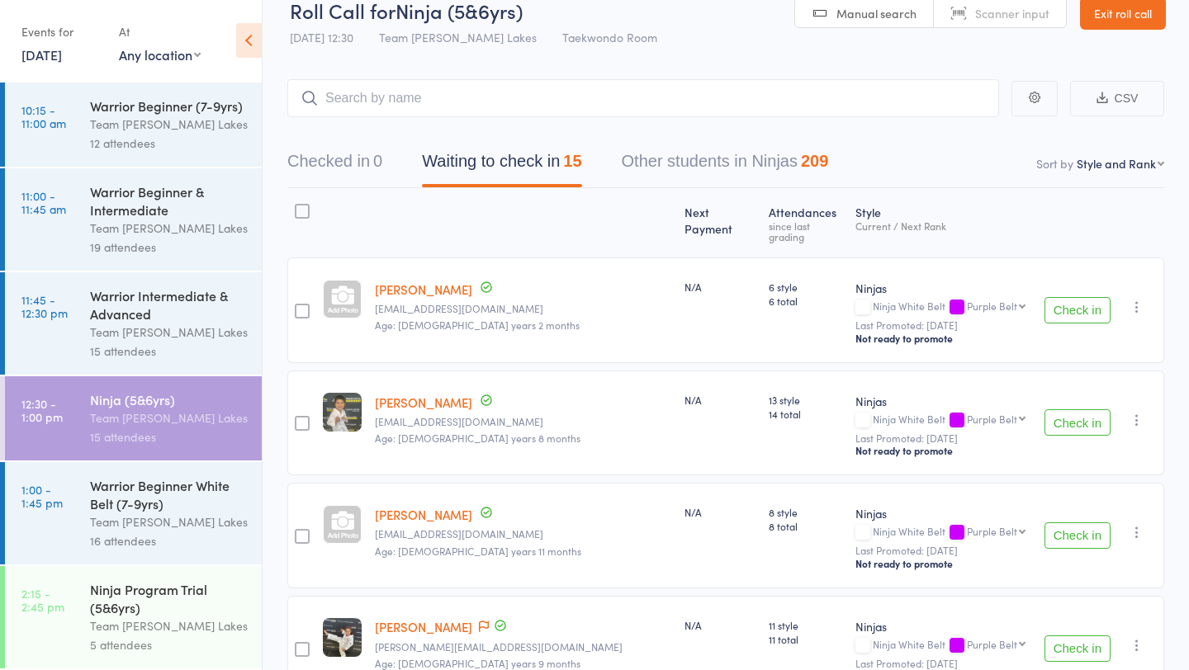
click at [139, 522] on div "Team [PERSON_NAME] Lakes" at bounding box center [169, 522] width 158 height 19
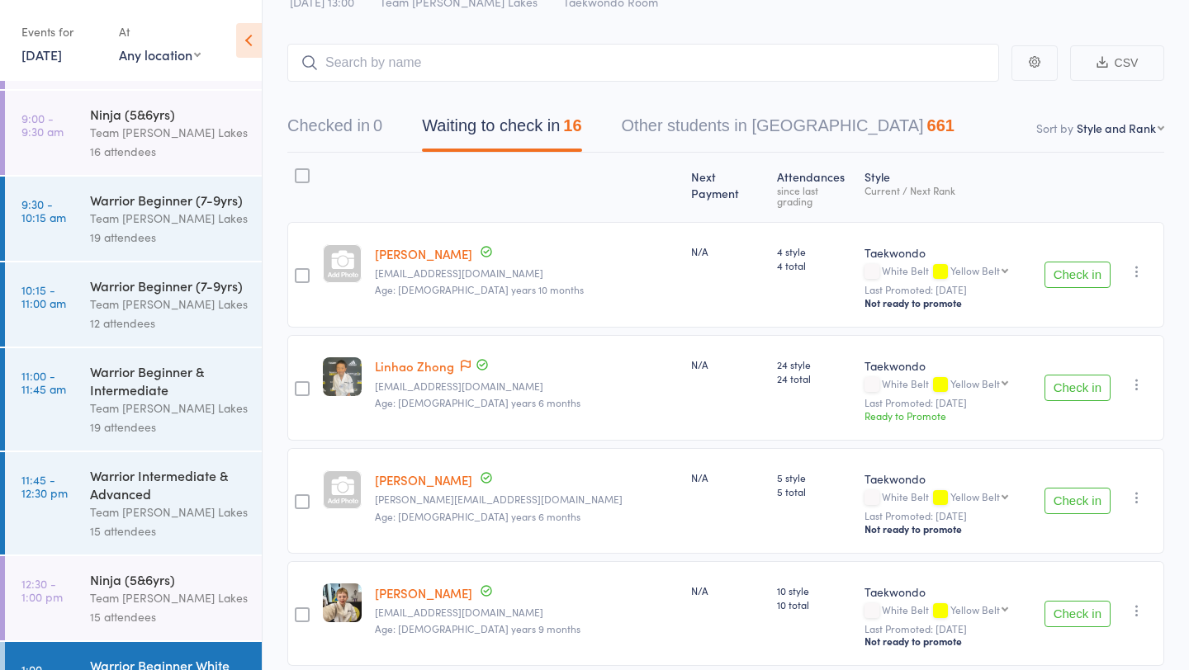
scroll to position [61, 0]
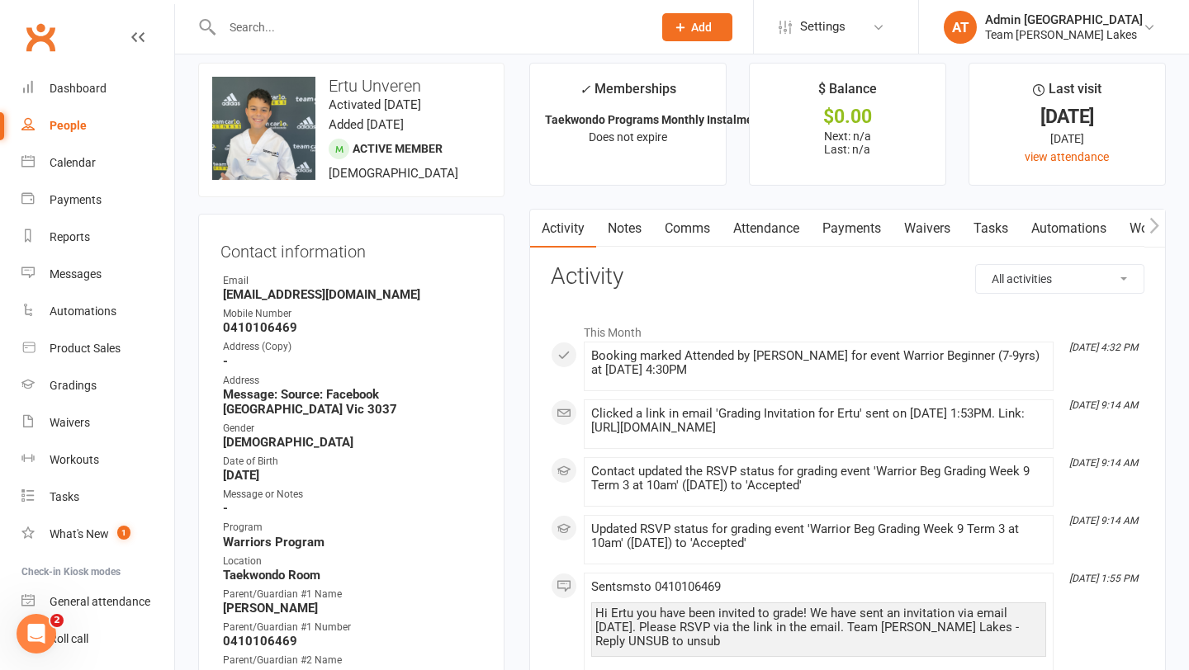
scroll to position [12, 0]
